Goal: Complete application form

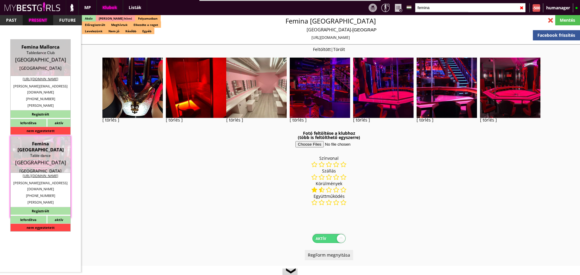
select select "343"
select select "reg"
select select "months"
select select "weeks"
select select "0"
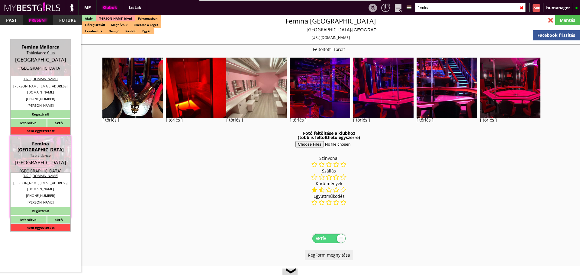
select select "0"
select select "flat"
select select "0"
click at [434, 5] on input "femina" at bounding box center [470, 7] width 111 height 9
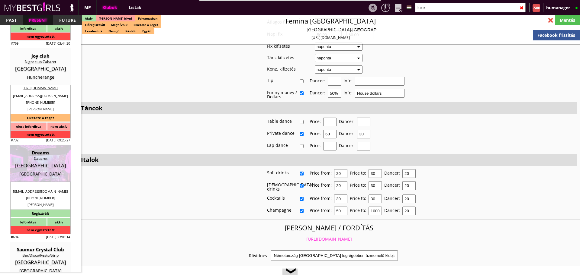
scroll to position [91, 0]
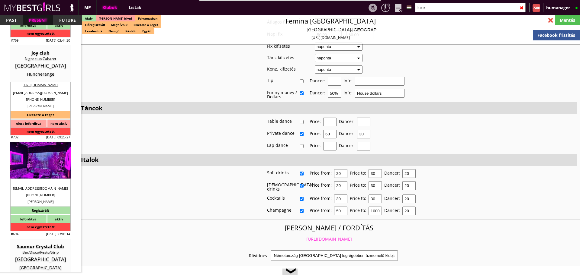
type input "luxe"
click at [43, 164] on div "[GEOGRAPHIC_DATA]" at bounding box center [40, 163] width 51 height 6
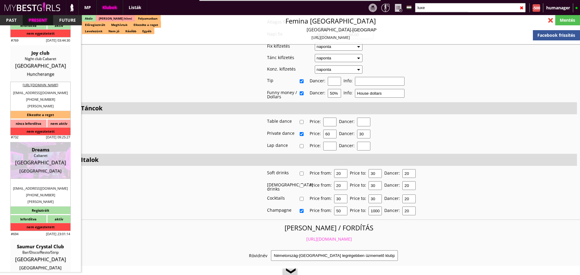
type input "[GEOGRAPHIC_DATA]"
checkbox input "false"
type textarea "LOREMI DOLORSITAM C ADIPISC ELITSED DOEI: Temp incididun 0 utlab/etdolore ma 9 …"
type input "15.00"
type input "EUR"
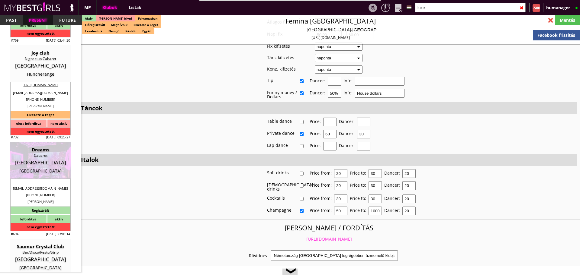
type input "Dreams"
type input "Cabaret"
type input "1839"
type input "[STREET_ADDRESS][PERSON_NAME]"
type input "352"
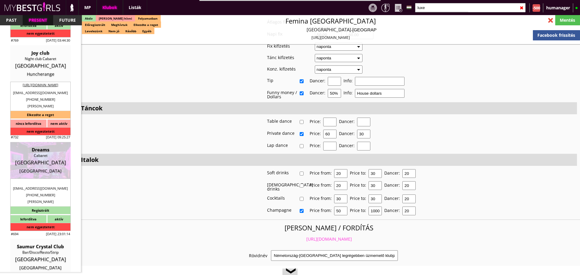
type input "691133251"
type input "[EMAIL_ADDRESS][DOMAIN_NAME]"
type textarea "59RFN SARLS LU31229987 [GEOGRAPHIC_DATA][STREET_ADDRESS][PERSON_NAME]"
type input "59RFN SARLS"
type input "LU31229987"
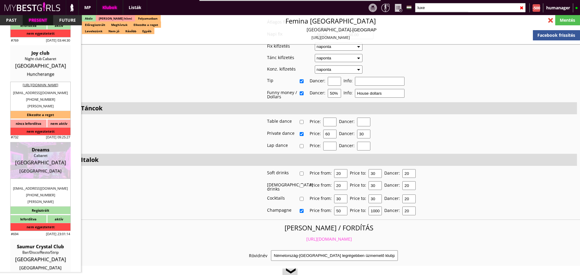
type input "1839"
type input "[GEOGRAPHIC_DATA]"
type input "[STREET_ADDRESS][PERSON_NAME]"
type input "[PERSON_NAME]"
type input "Mkhinini"
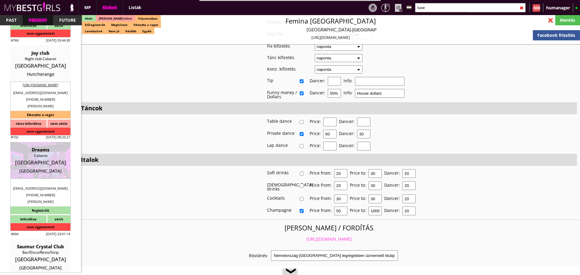
type input "352"
type input "691889567"
type input "[PERSON_NAME][EMAIL_ADDRESS][DOMAIN_NAME]"
type input "Andreea"
type input "Mkhinini"
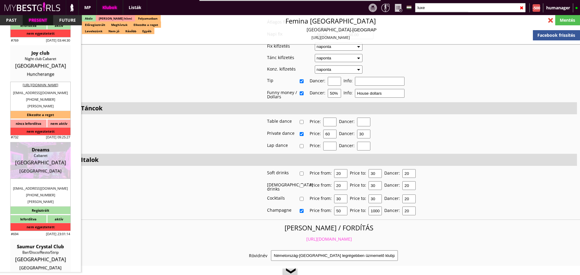
type input "352"
type input "691133251"
type input "[EMAIL_ADDRESS][DOMAIN_NAME]"
type input "11"
type input "4"
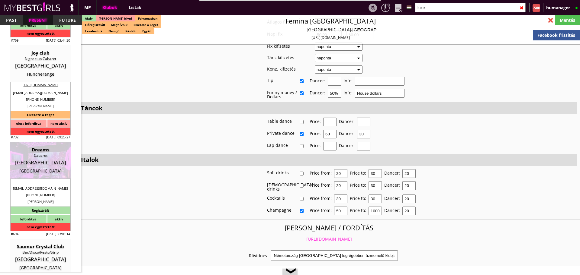
type input "30"
select select "days"
type input "14"
select select "days"
select select "apartmant"
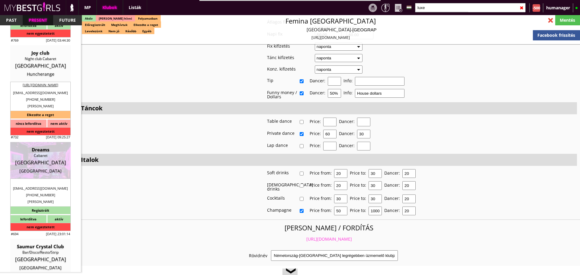
type input "15.00"
type input "2"
checkbox input "true"
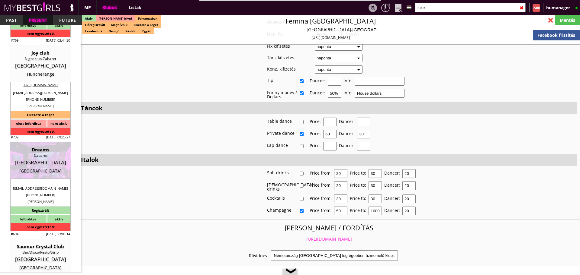
checkbox input "true"
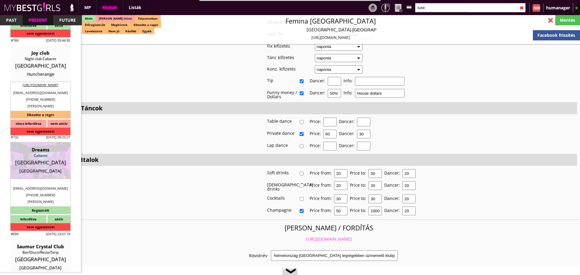
checkbox input "true"
type input "6"
checkbox input "true"
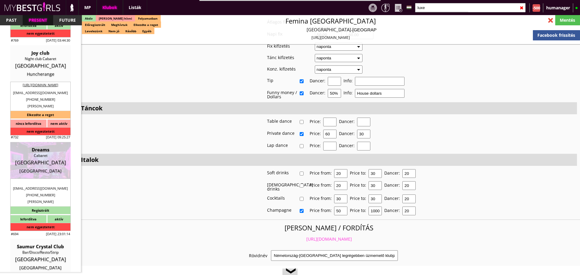
checkbox input "true"
type input "3"
type input "2"
type input "1200"
type input "70.00"
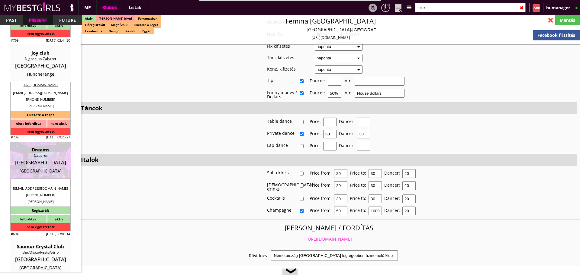
type input "0.00"
select select "weekly"
checkbox input "true"
type input "100%"
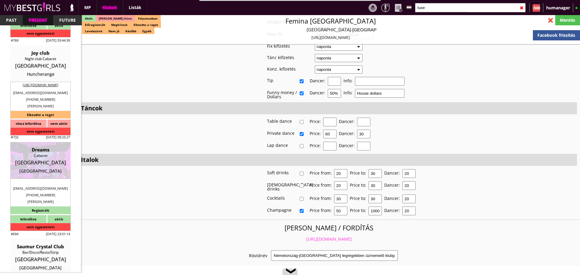
checkbox input "true"
type input "50%"
checkbox input "true"
type input "100"
type input "30"
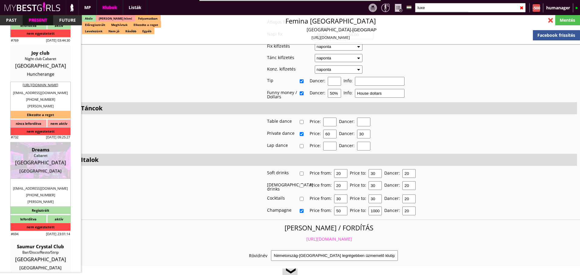
checkbox input "false"
checkbox input "true"
type input "30"
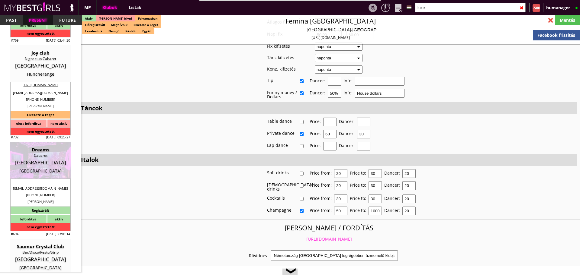
type input "8000"
type input "20"
select select "[EMAIL_ADDRESS][DOMAIN_NAME]"
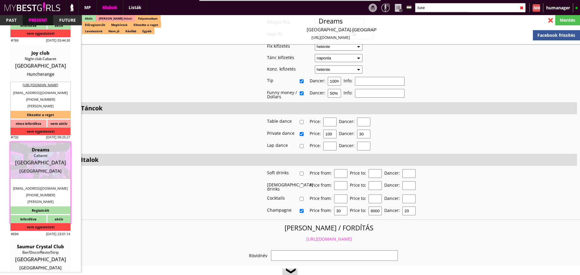
checkbox input "true"
type input "Luxembourgi táncosmunka, 70 EUR fix"
type input "Táncosmunka, igényes clubban 70 EUR napi [PERSON_NAME]"
type input "Tánc, italkonzumálás"
type textarea "Country: [GEOGRAPHIC_DATA] Travel: with driver or with plane Min stay: 2 weeks …"
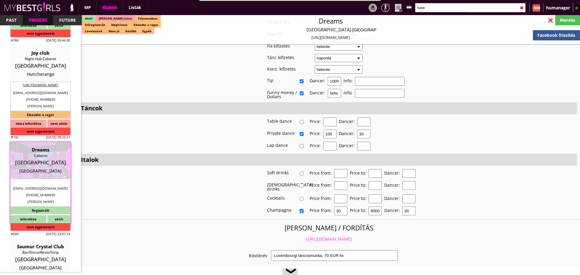
scroll to position [1042, 0]
click at [318, 237] on link "[URL][DOMAIN_NAME]" at bounding box center [329, 240] width 46 height 6
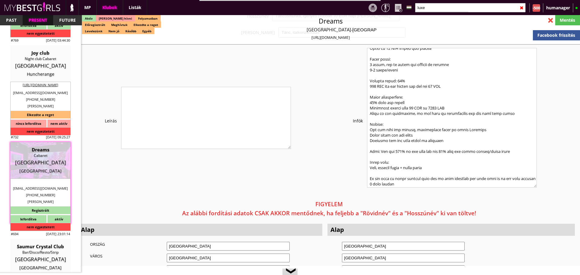
scroll to position [1281, 0]
